Goal: Use online tool/utility: Utilize a website feature to perform a specific function

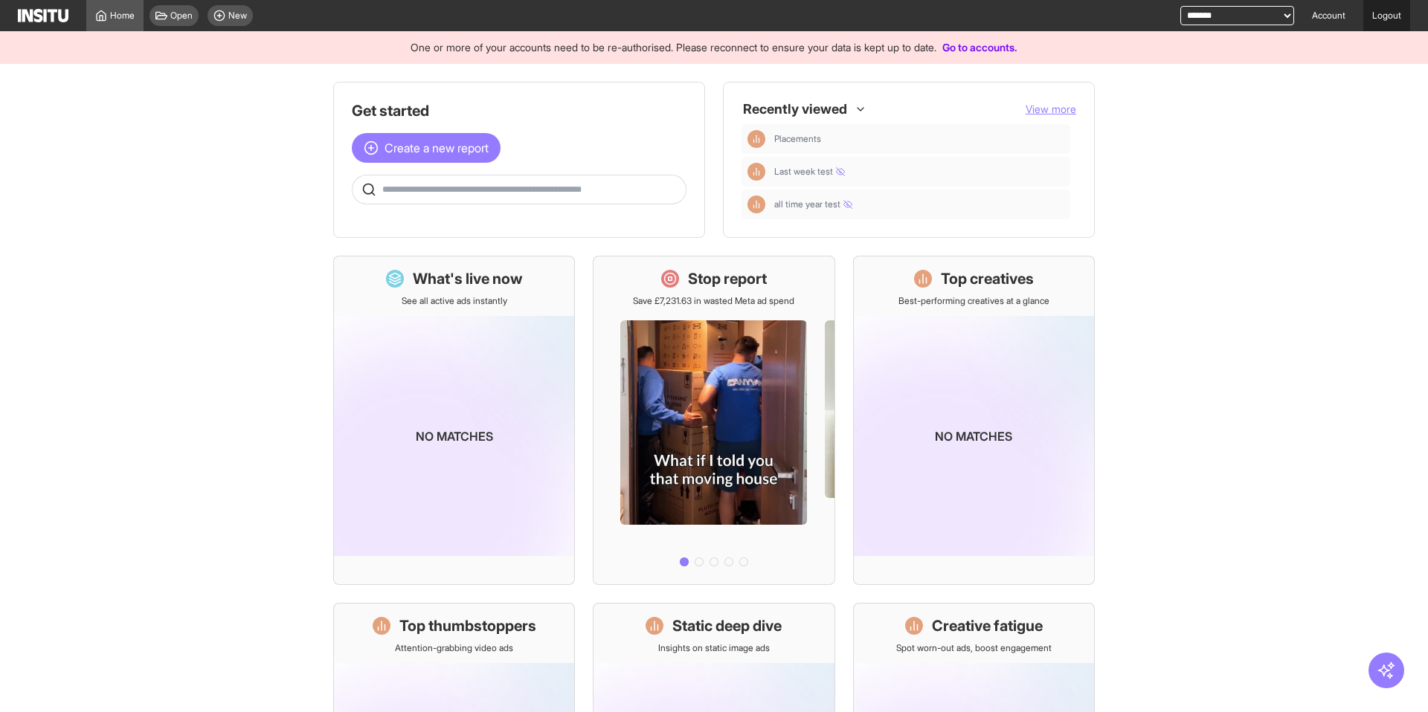
click at [1374, 13] on link "Logout" at bounding box center [1386, 15] width 47 height 31
click at [1187, 21] on select "**********" at bounding box center [1237, 15] width 114 height 19
click at [1264, 21] on select "**********" at bounding box center [1237, 15] width 114 height 19
select select "**********"
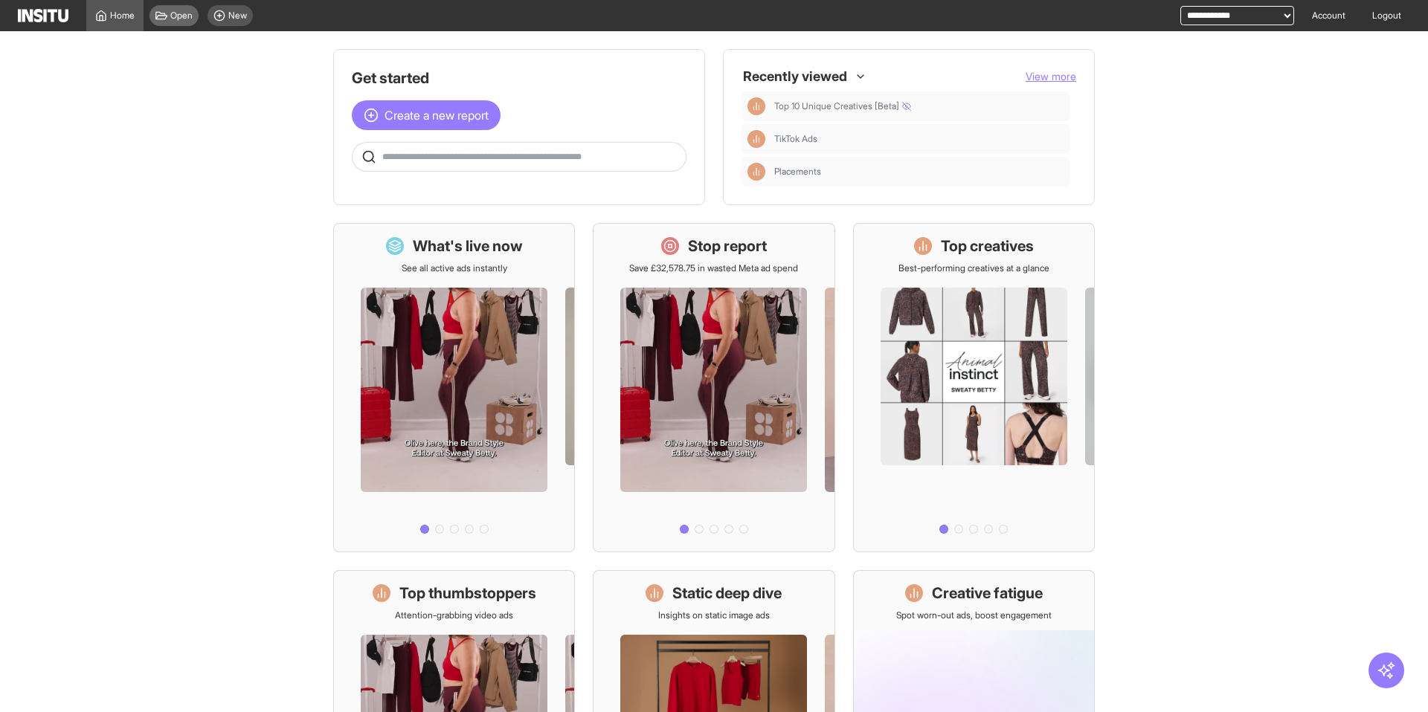
click at [165, 19] on icon at bounding box center [161, 16] width 12 height 12
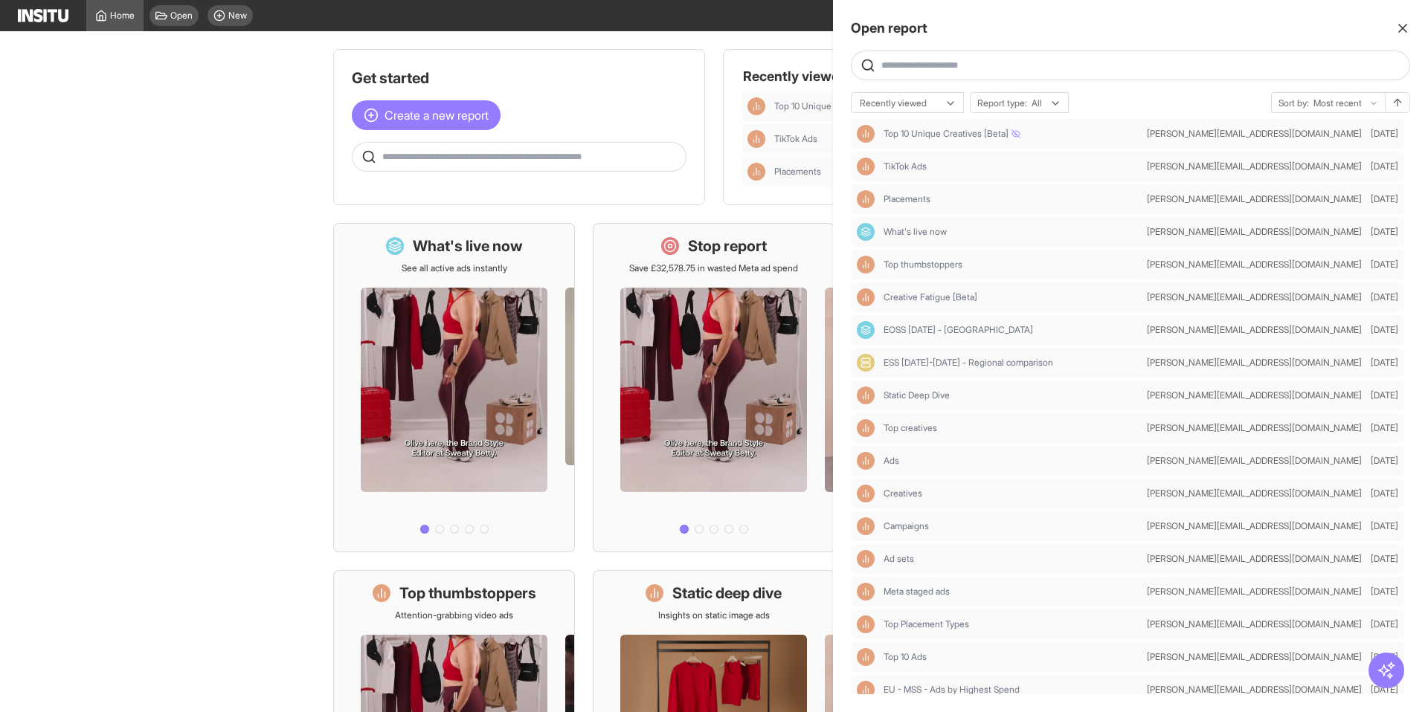
drag, startPoint x: 171, startPoint y: 54, endPoint x: 186, endPoint y: 43, distance: 18.6
click at [172, 54] on div at bounding box center [714, 356] width 1428 height 712
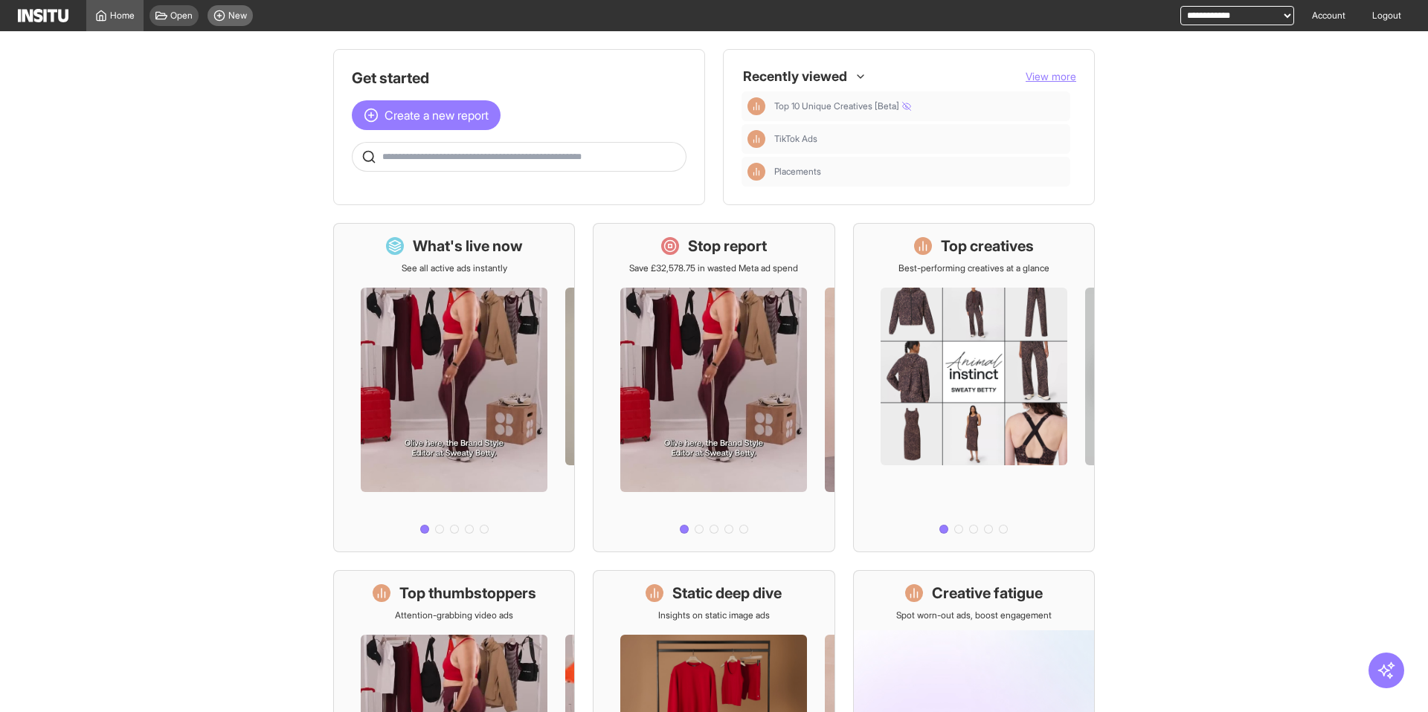
click at [227, 21] on div "New" at bounding box center [229, 15] width 45 height 21
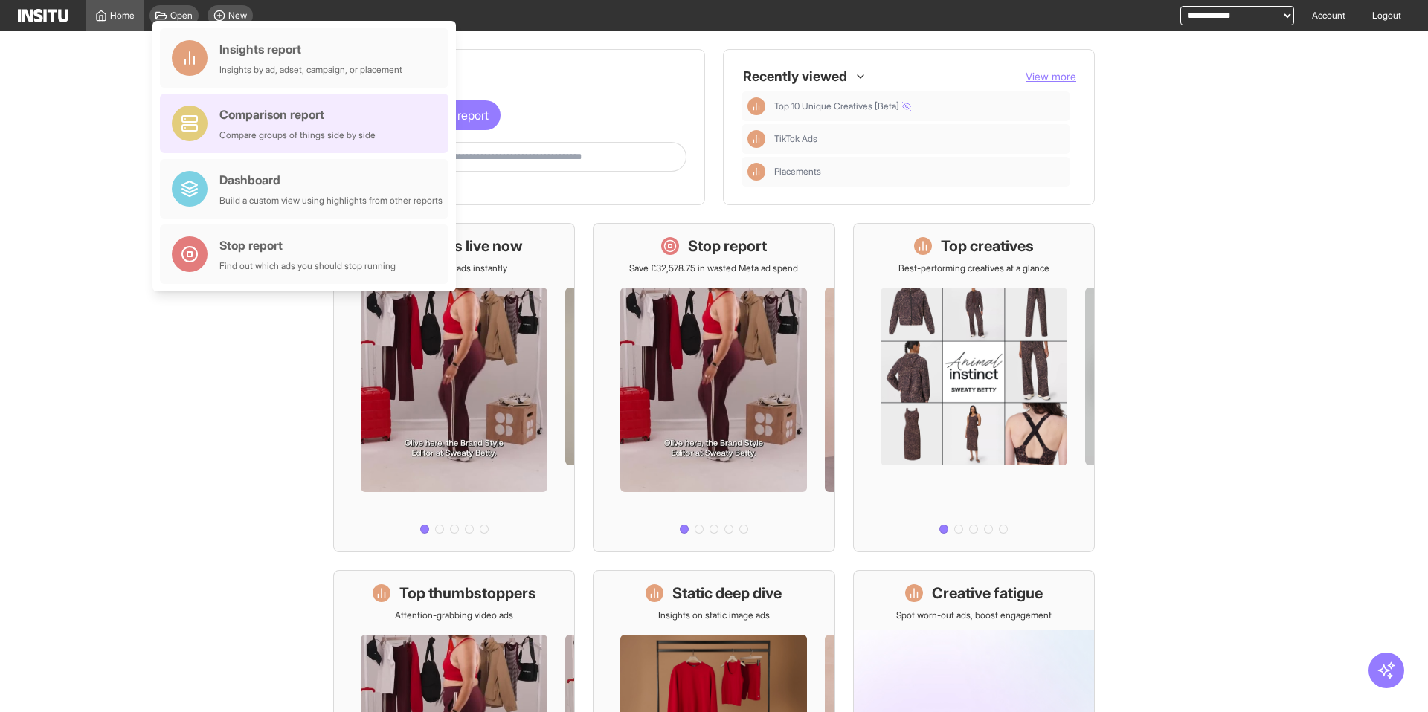
click at [239, 123] on div "Comparison report" at bounding box center [297, 115] width 156 height 18
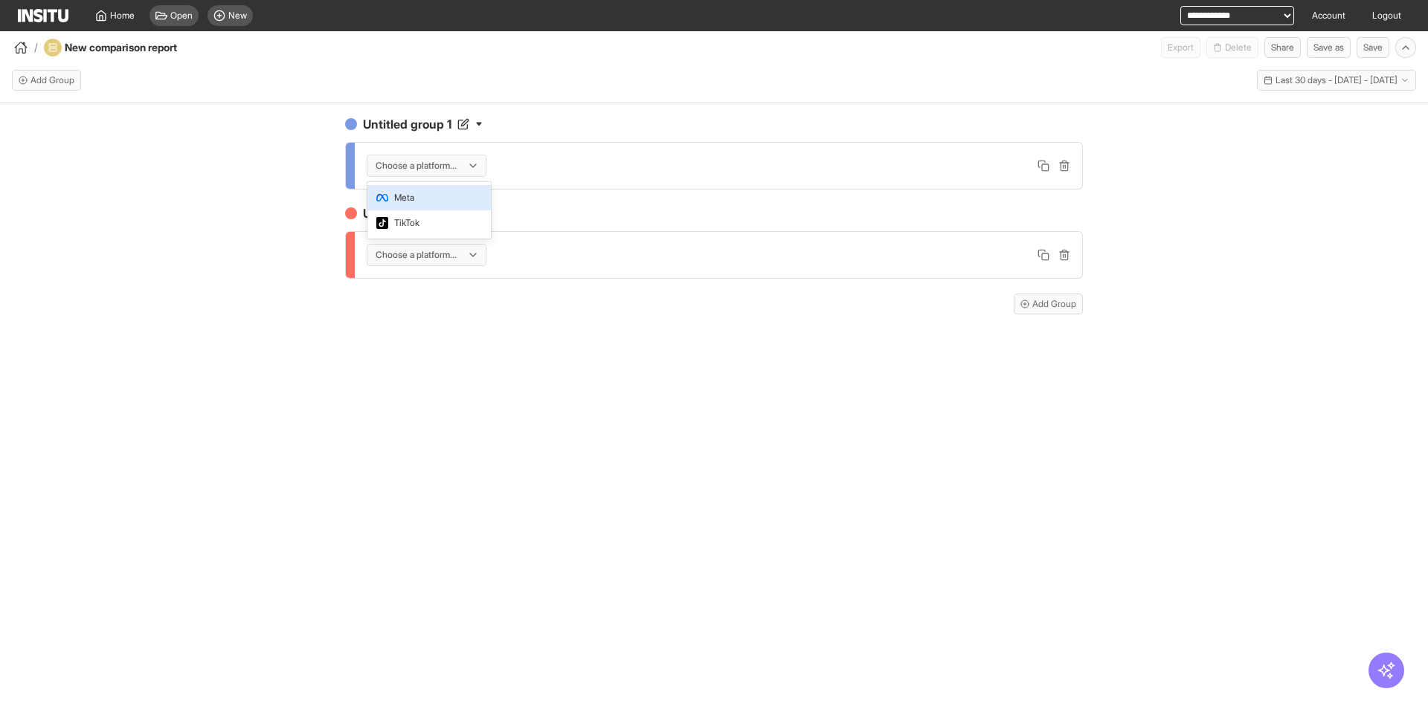
click at [407, 170] on div at bounding box center [416, 165] width 84 height 15
click at [410, 196] on span "Meta" at bounding box center [404, 197] width 20 height 13
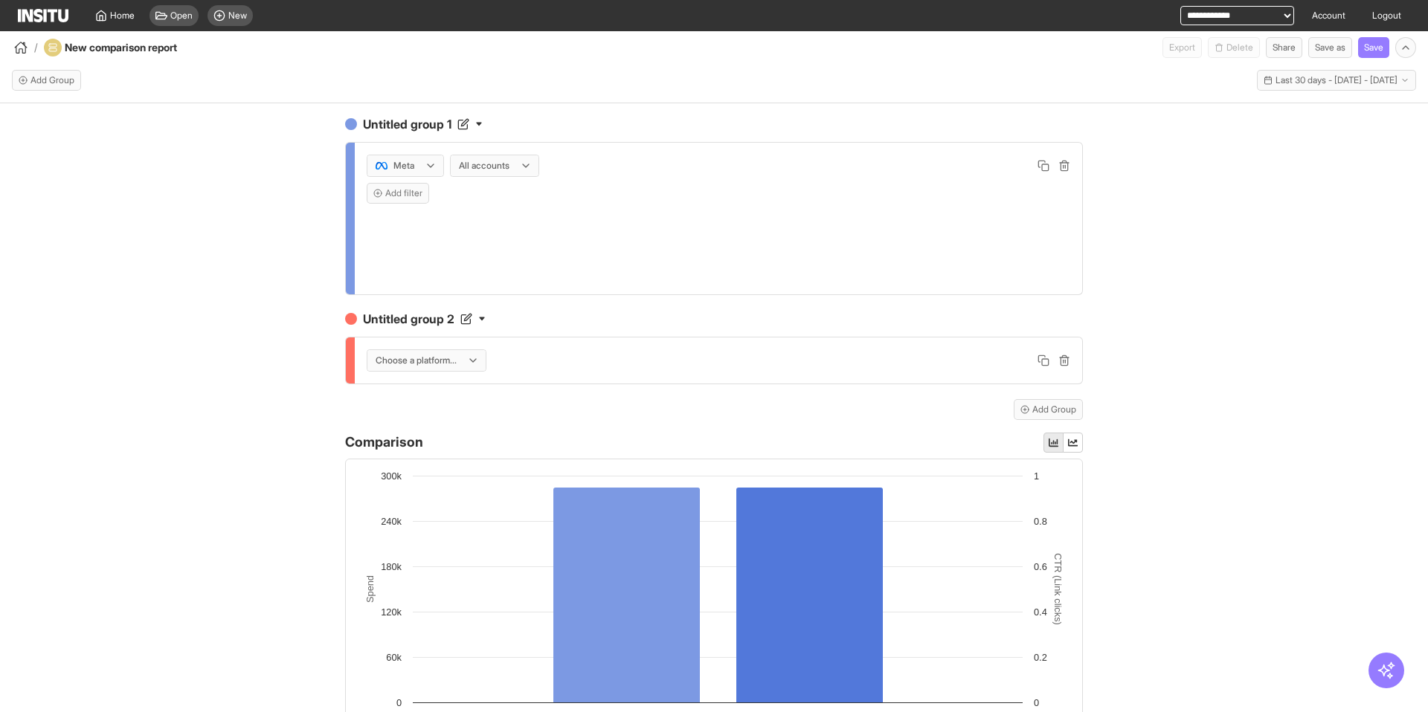
click at [483, 171] on div at bounding box center [484, 165] width 54 height 15
click at [489, 233] on span "UK - Sweaty Betty" at bounding box center [496, 229] width 72 height 27
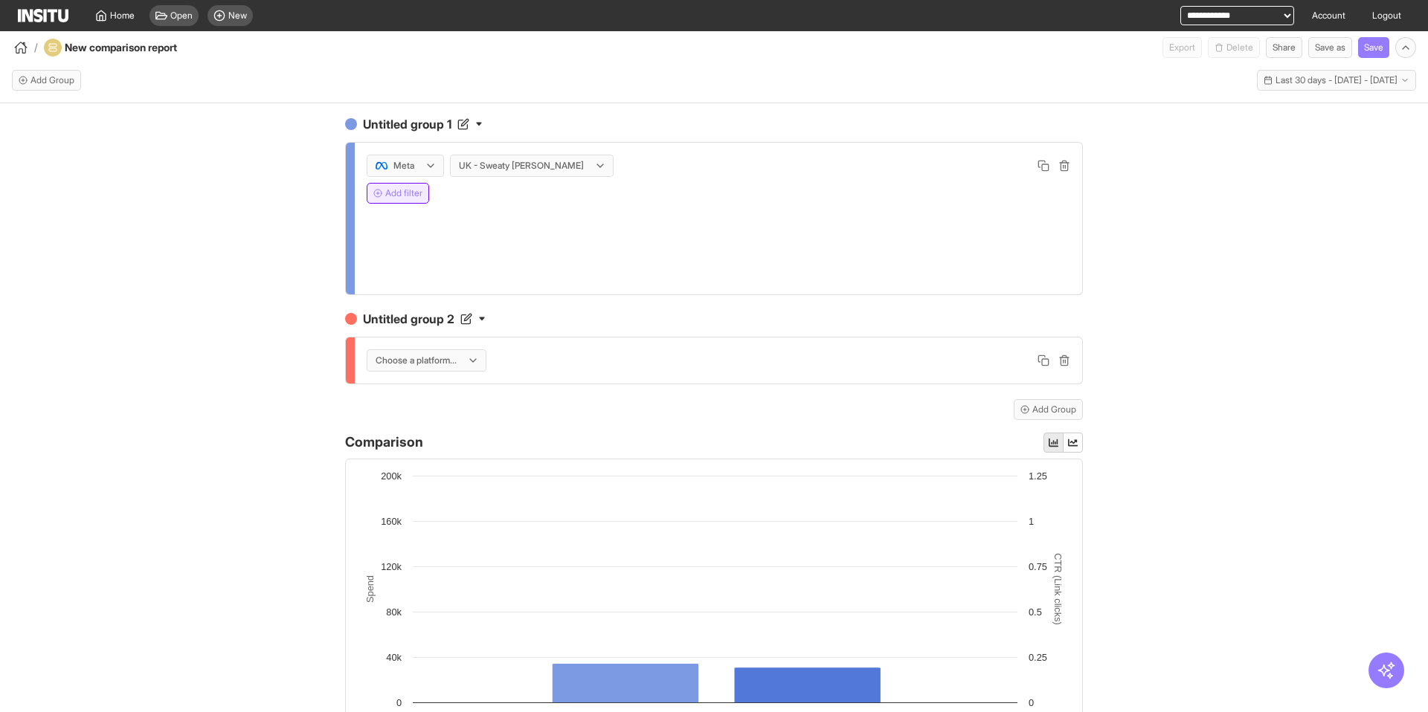
click at [413, 196] on button "Add filter" at bounding box center [398, 193] width 62 height 21
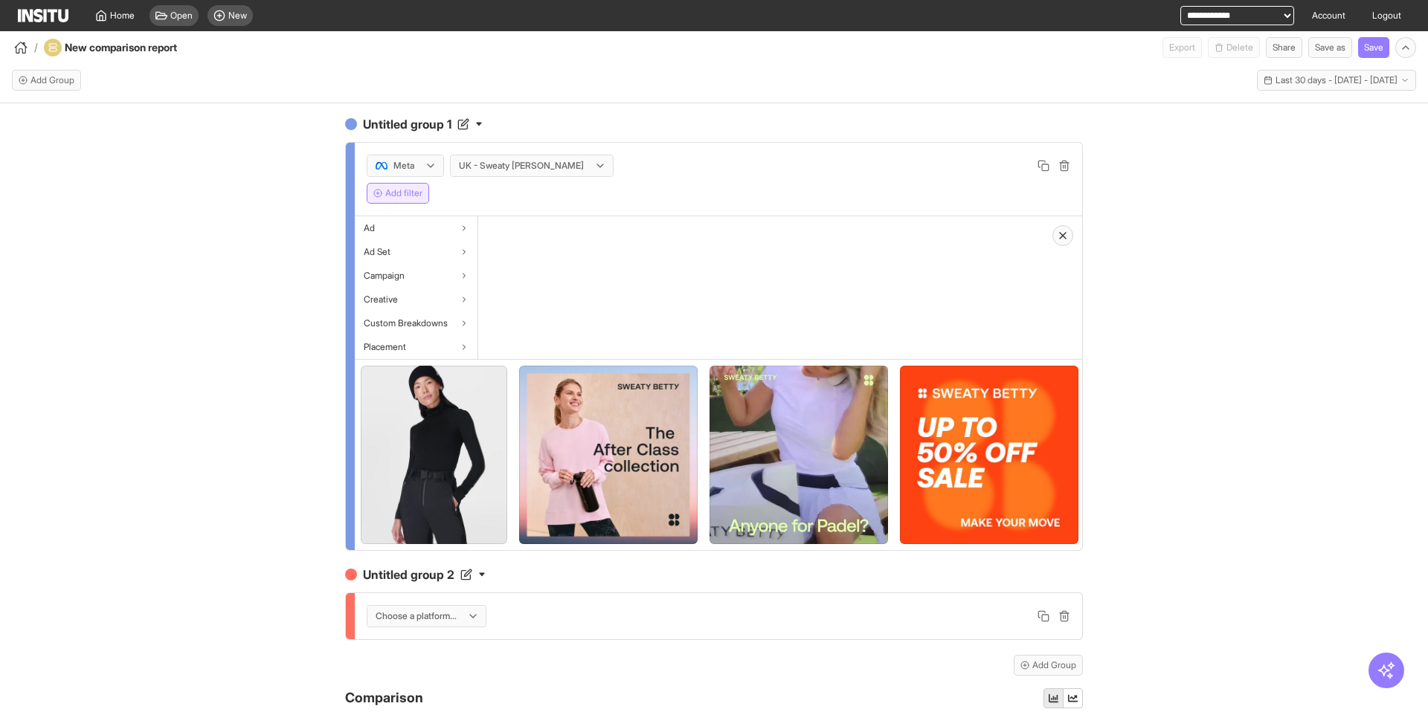
click at [484, 212] on div "Meta UK - Sweaty Betty Add filter" at bounding box center [718, 180] width 727 height 74
click at [472, 225] on div "Ad" at bounding box center [416, 228] width 123 height 24
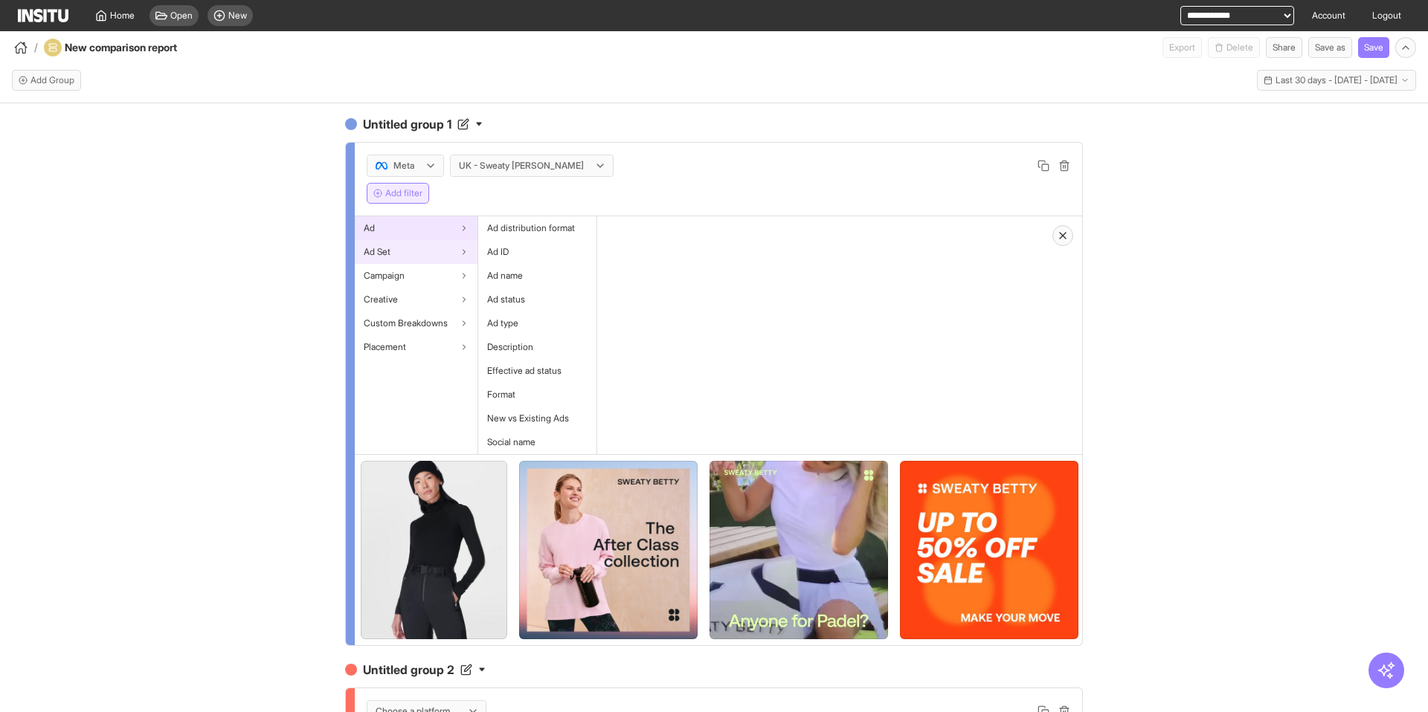
click at [471, 245] on div "Ad Set" at bounding box center [416, 252] width 123 height 24
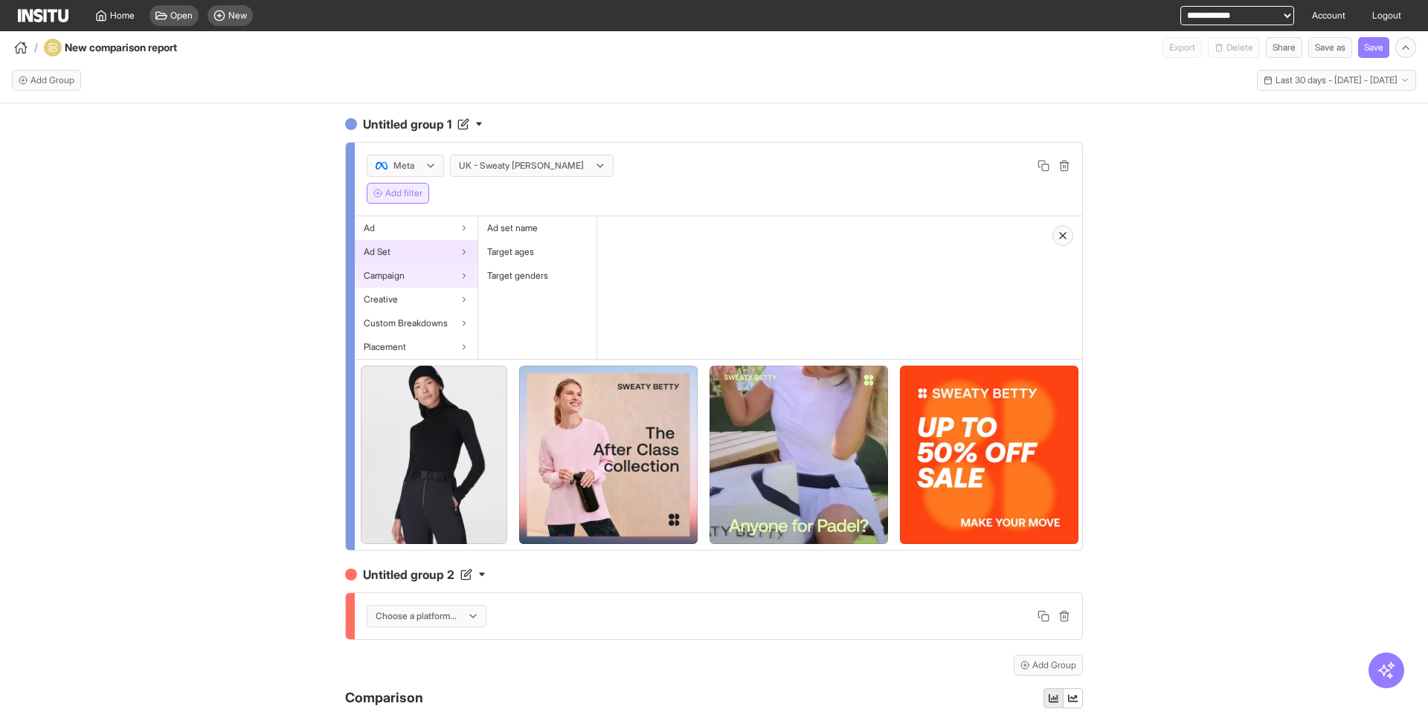
click at [459, 282] on div "Campaign" at bounding box center [416, 276] width 123 height 24
click at [523, 229] on span "Campaign name" at bounding box center [519, 228] width 65 height 12
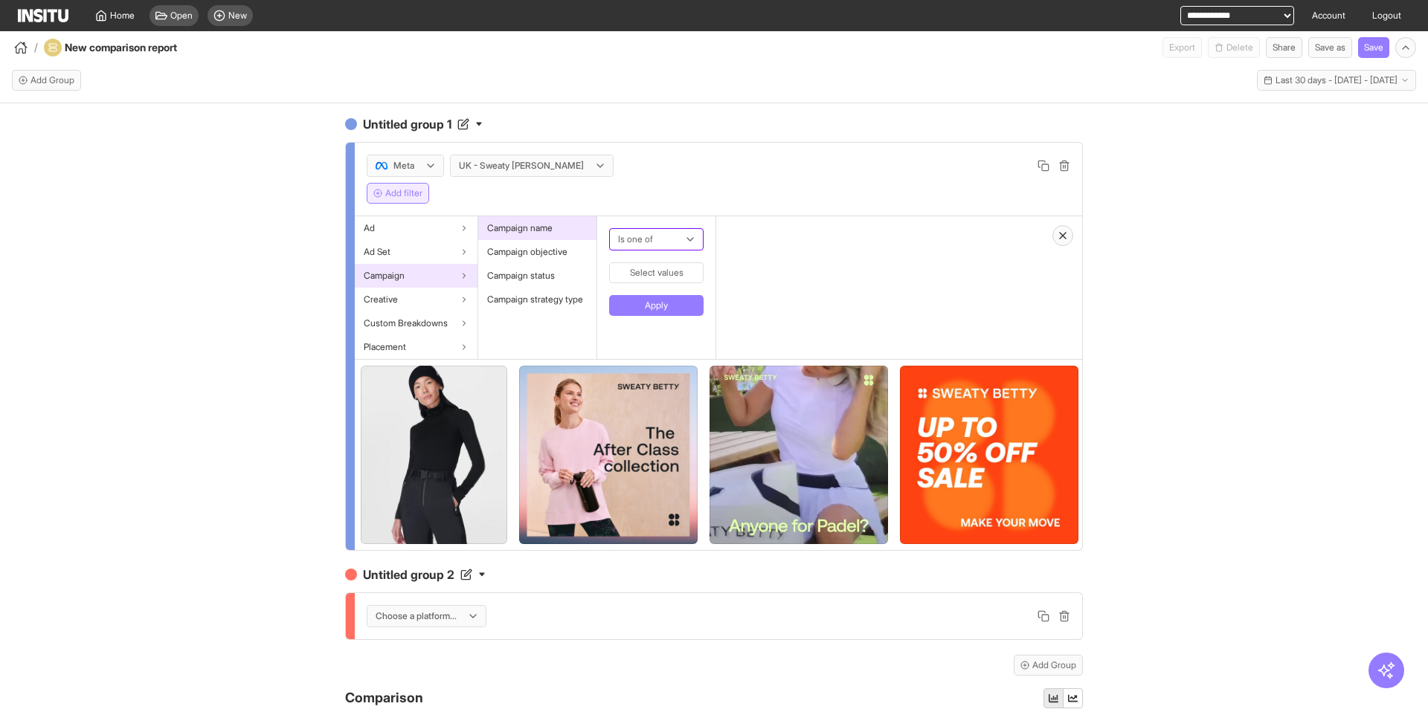
click at [668, 238] on div at bounding box center [645, 240] width 59 height 18
click at [674, 211] on div "Meta UK - Sweaty Betty Add filter" at bounding box center [718, 180] width 727 height 74
click at [668, 264] on button "Select values" at bounding box center [656, 272] width 94 height 21
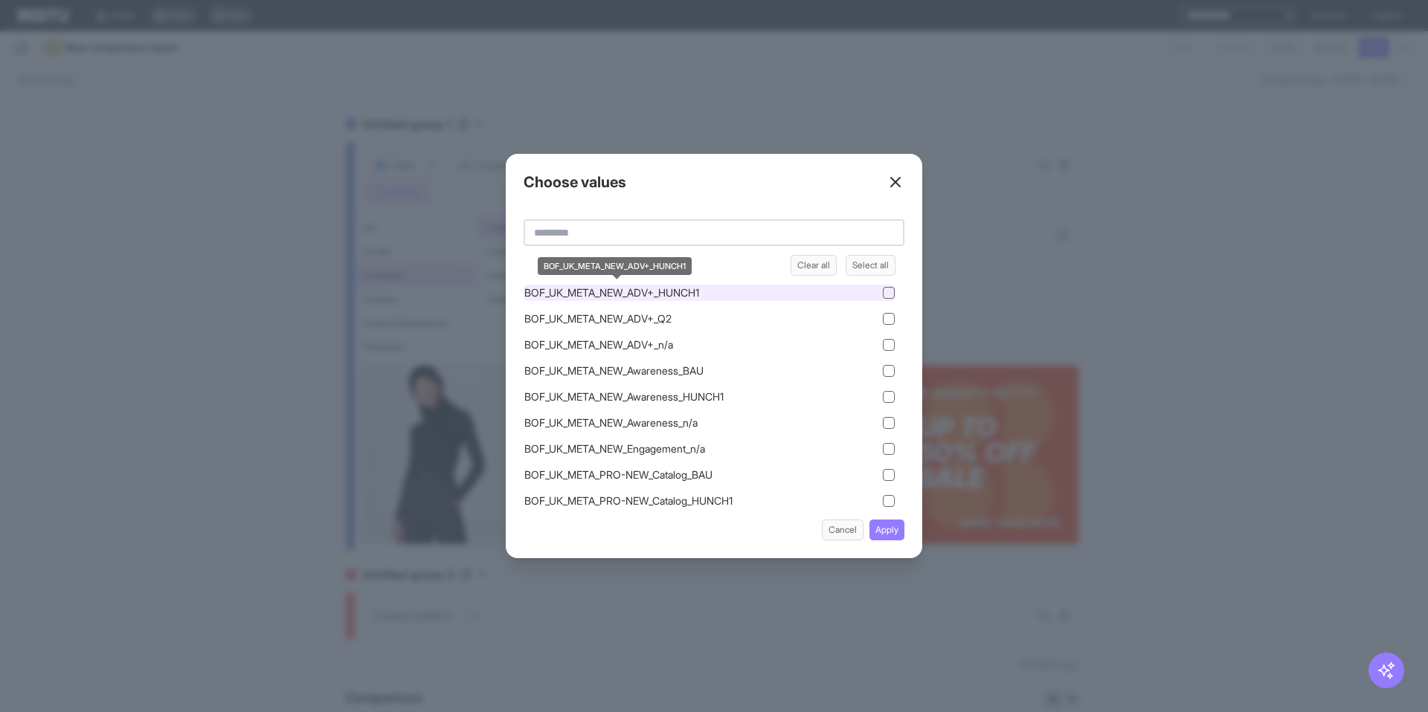
click at [668, 297] on span "BOF_UK_META_NEW_ADV+_HUNCH1" at bounding box center [611, 293] width 175 height 15
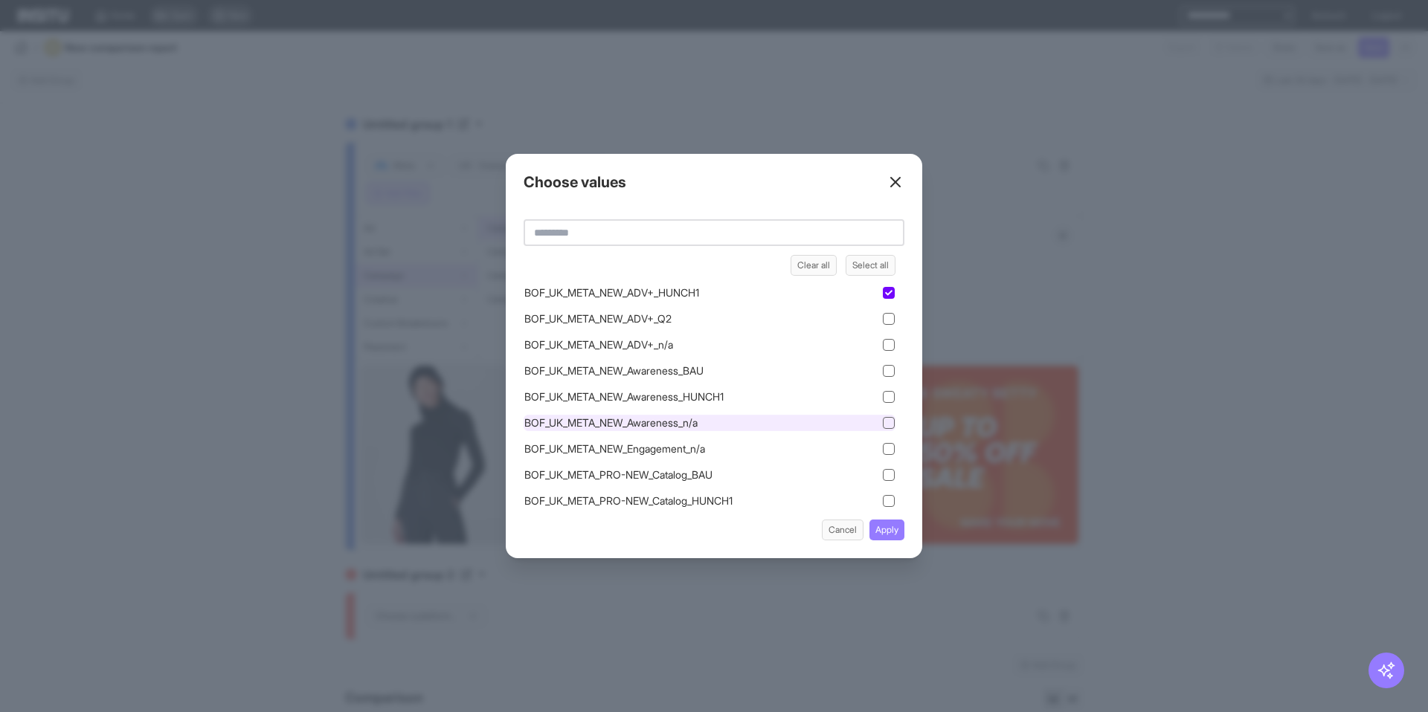
click at [723, 416] on div "BOF_UK_META_NEW_Awareness_n/a" at bounding box center [709, 423] width 372 height 16
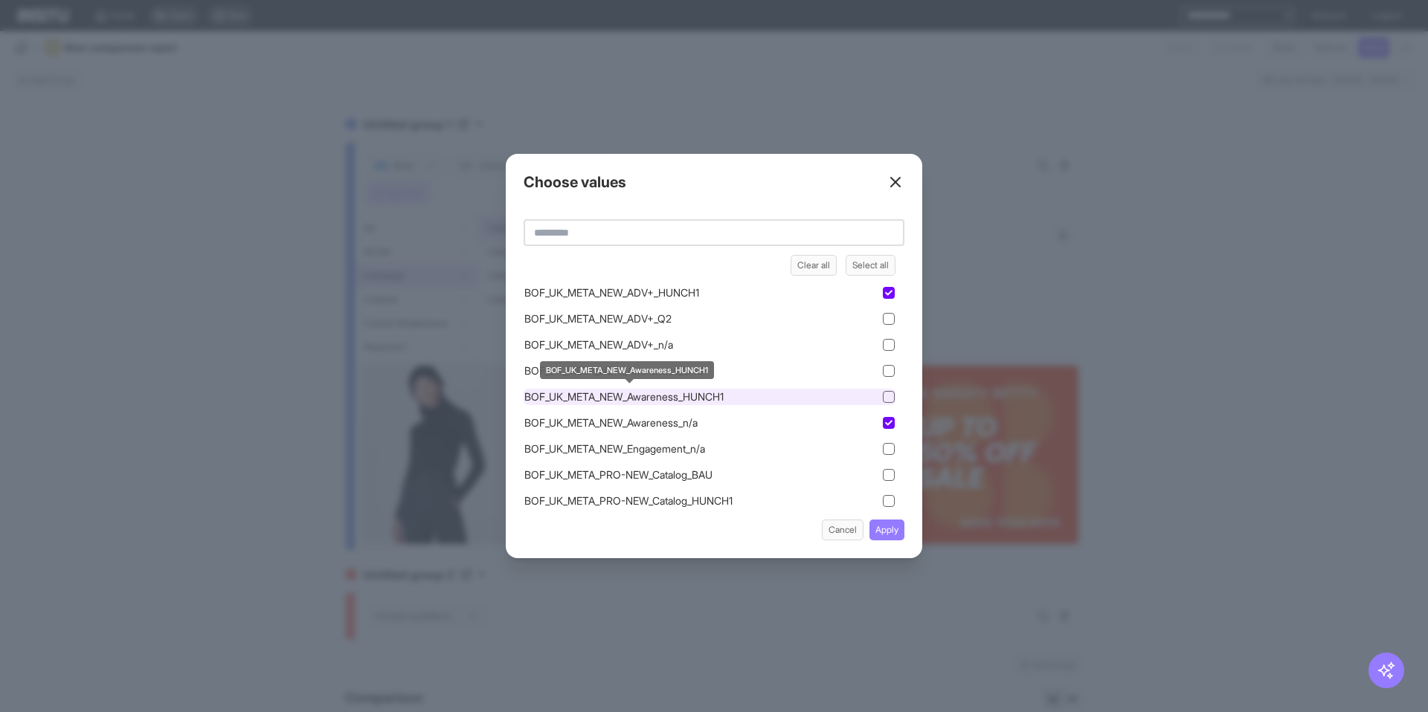
click at [718, 397] on span "BOF_UK_META_NEW_Awareness_HUNCH1" at bounding box center [623, 397] width 199 height 15
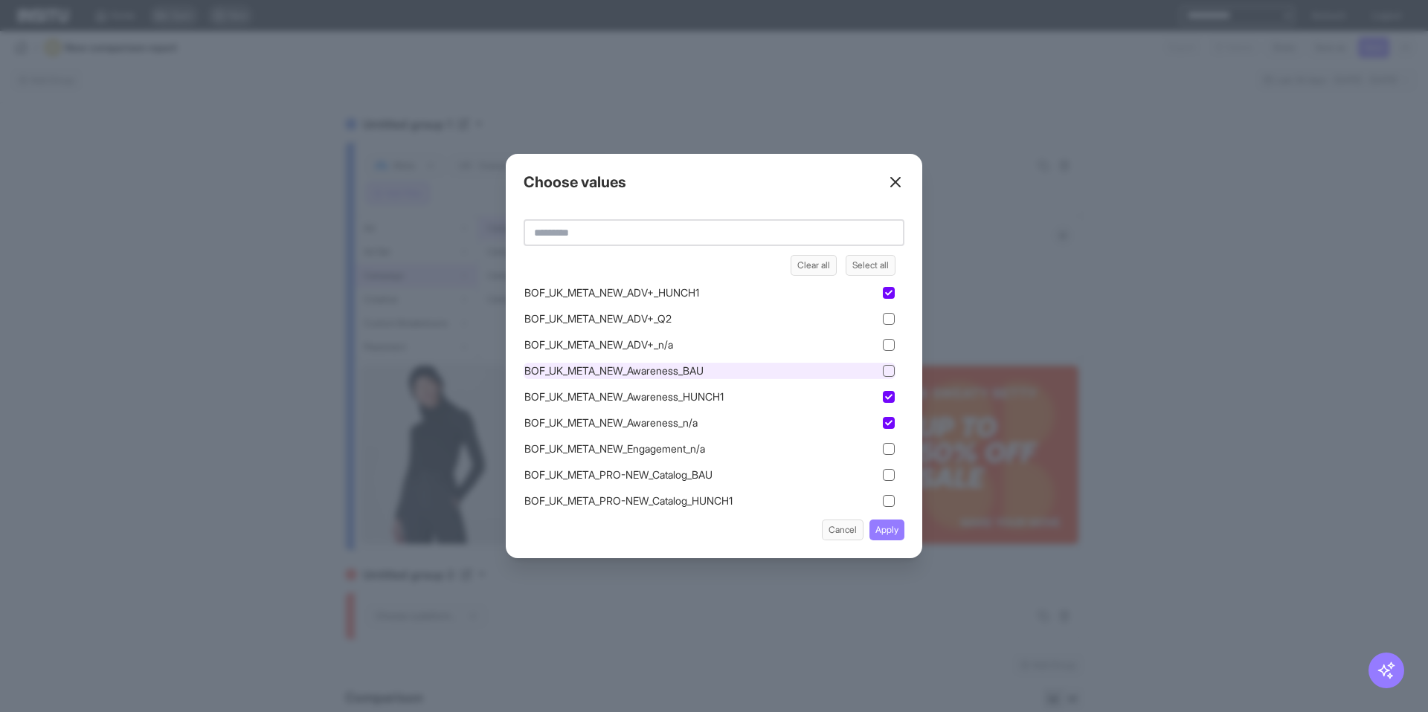
click at [715, 367] on div "BOF_UK_META_NEW_Awareness_BAU" at bounding box center [709, 371] width 372 height 16
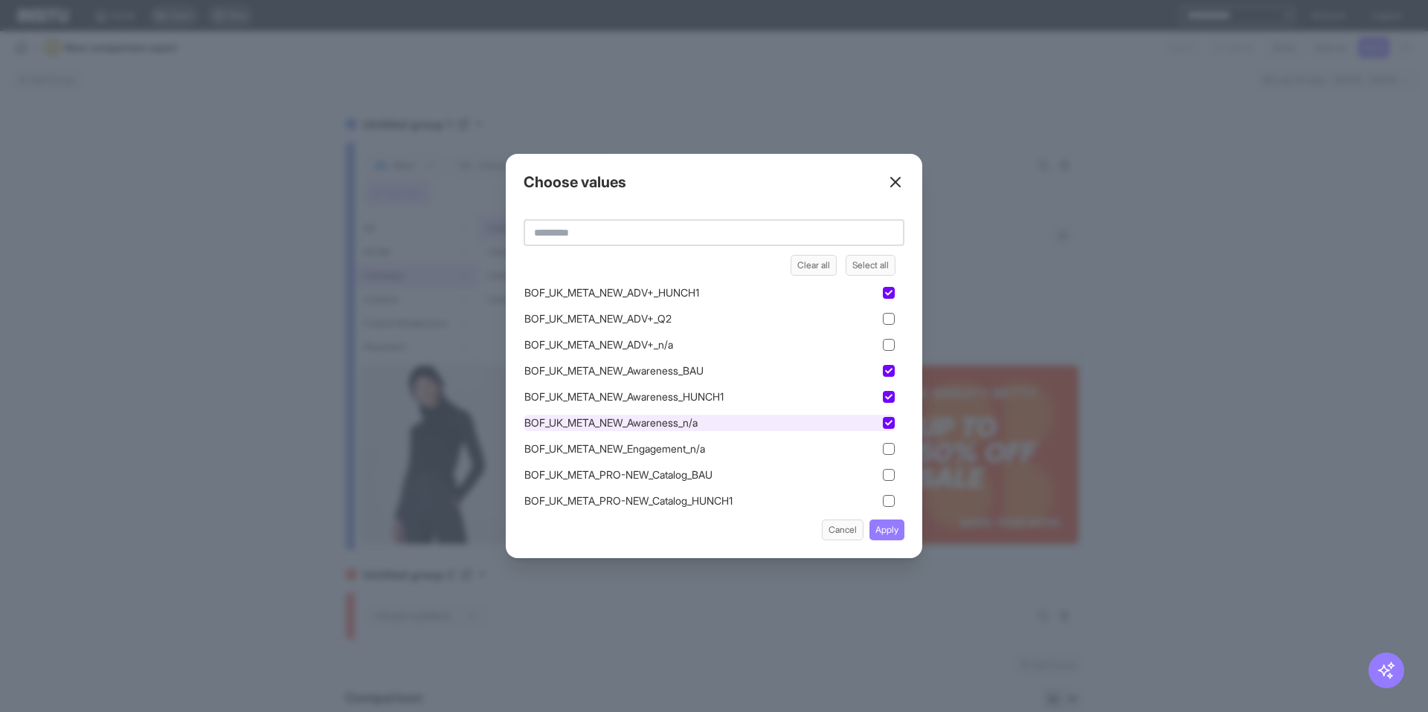
click at [800, 417] on div "BOF_UK_META_NEW_Awareness_n/a" at bounding box center [709, 423] width 372 height 16
click at [799, 399] on div "BOF_UK_META_NEW_Awareness_HUNCH1" at bounding box center [709, 397] width 372 height 16
click at [825, 291] on div "BOF_UK_META_NEW_ADV+_HUNCH1" at bounding box center [709, 293] width 372 height 16
click at [876, 533] on button "Apply" at bounding box center [886, 530] width 35 height 21
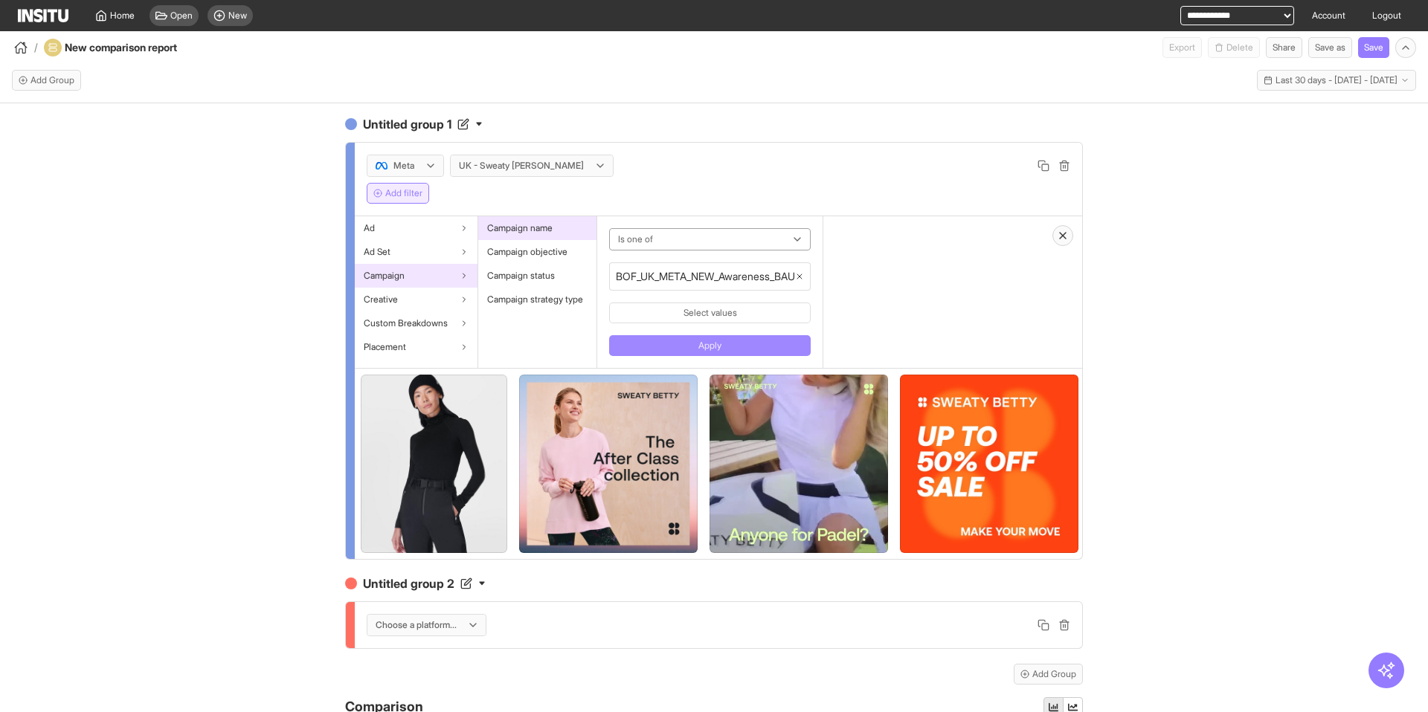
click at [770, 352] on button "Apply" at bounding box center [710, 345] width 202 height 21
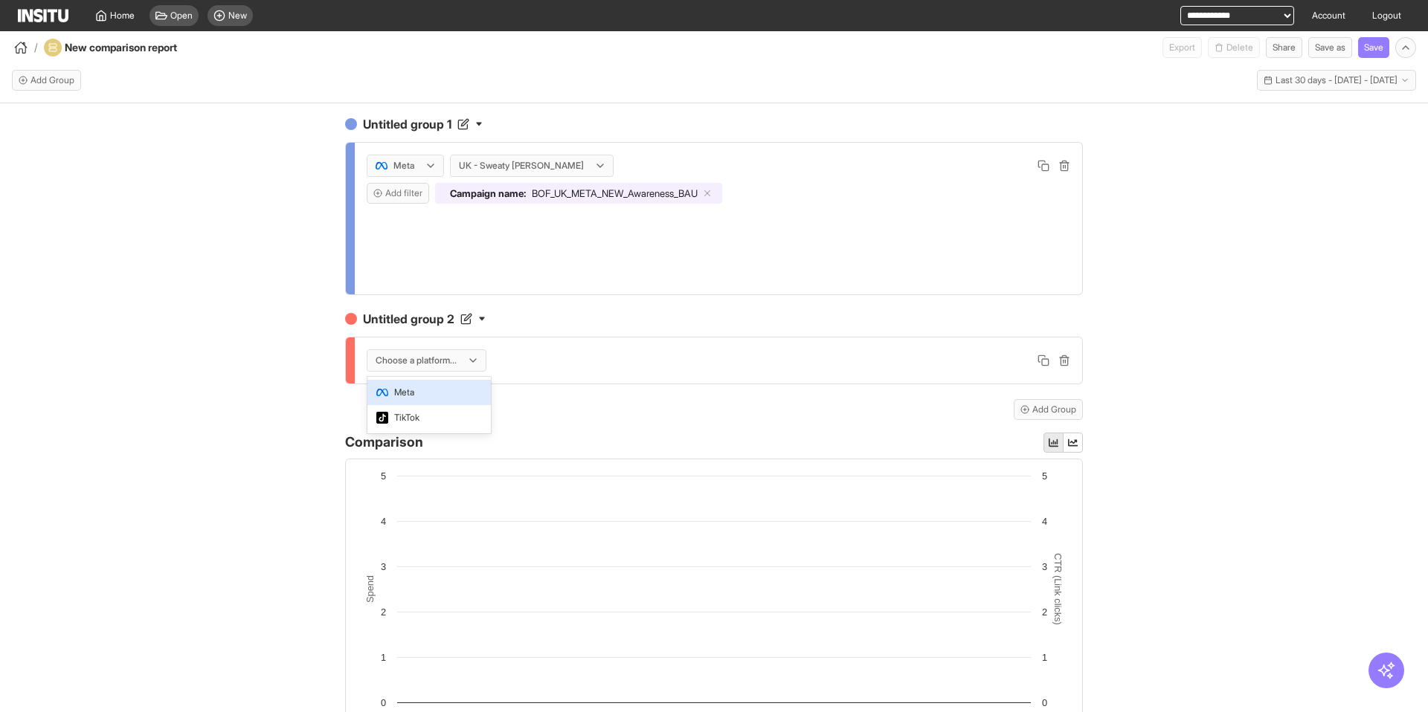
click at [469, 364] on div "Choose a platform..." at bounding box center [426, 360] width 118 height 21
click at [451, 393] on span "Meta" at bounding box center [429, 392] width 106 height 13
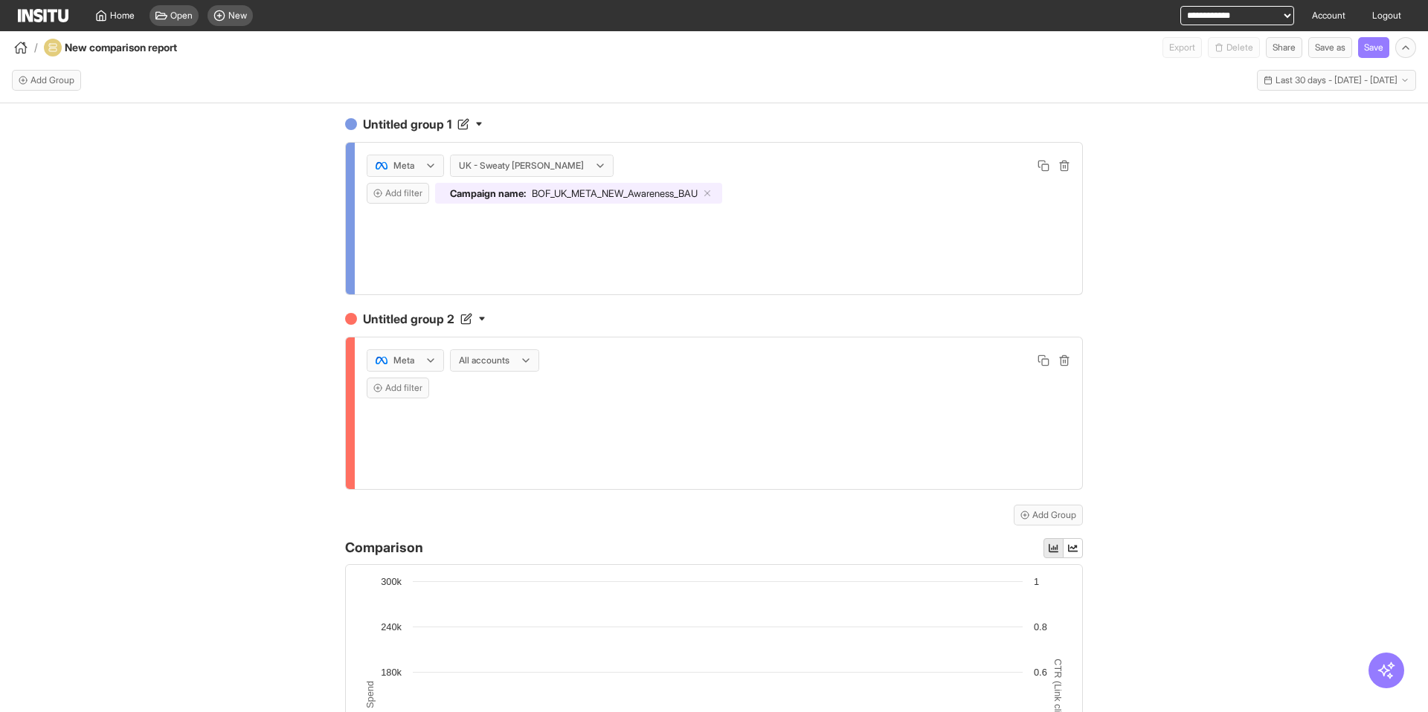
click at [502, 362] on div at bounding box center [484, 360] width 54 height 15
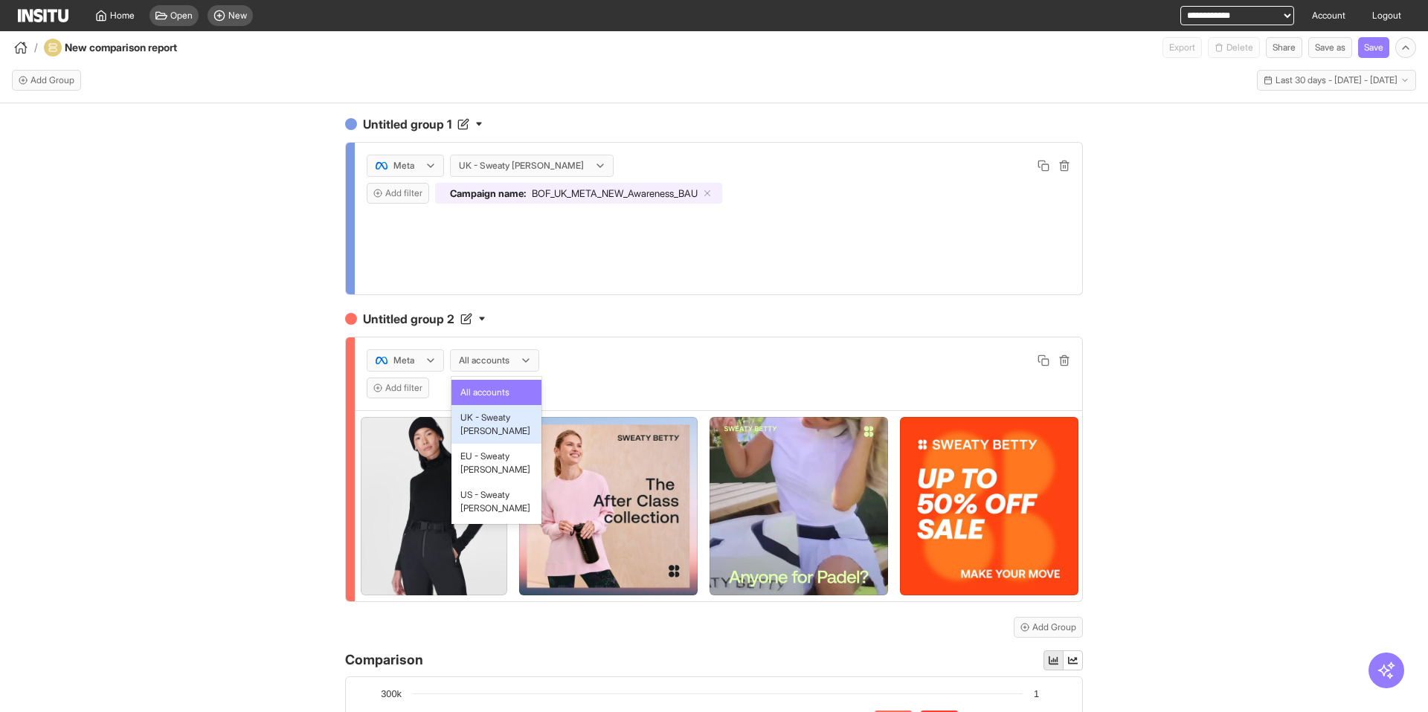
click at [502, 416] on span "UK - Sweaty Betty" at bounding box center [496, 424] width 72 height 27
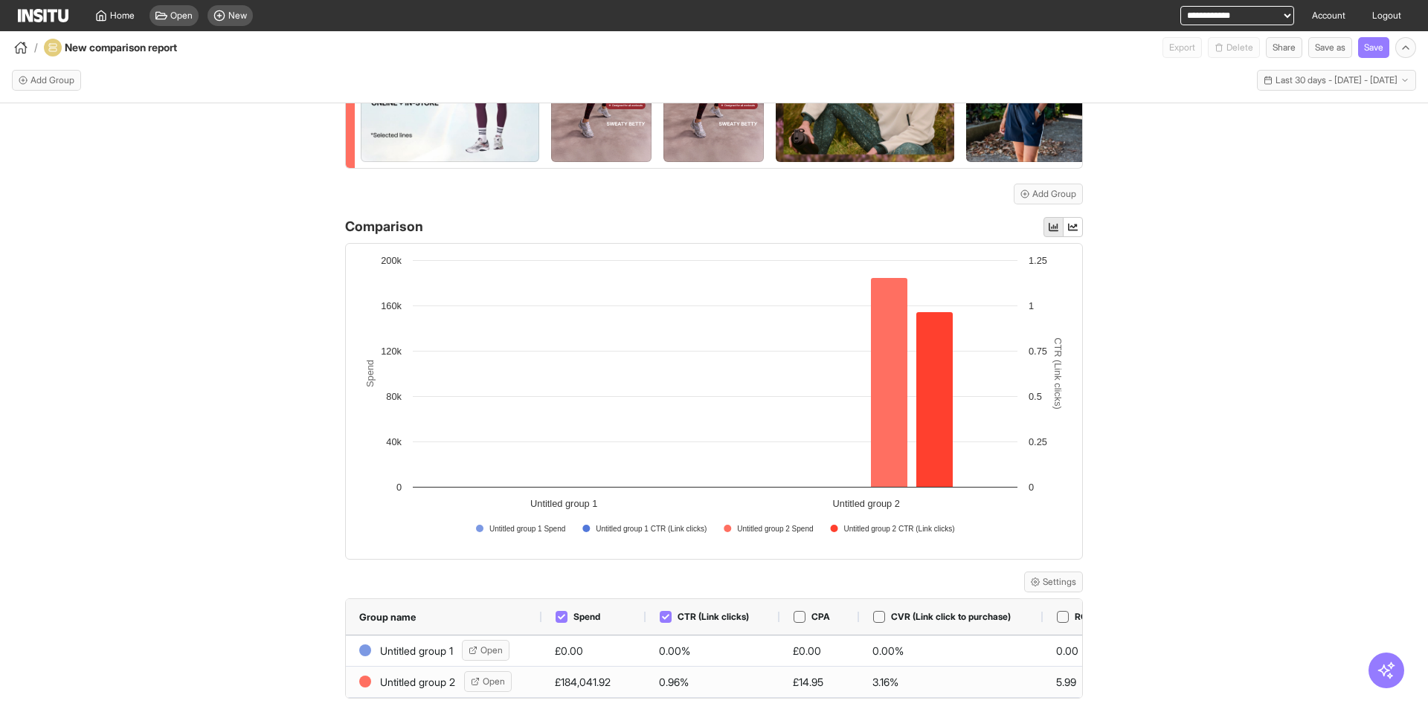
scroll to position [553, 0]
